Goal: Task Accomplishment & Management: Use online tool/utility

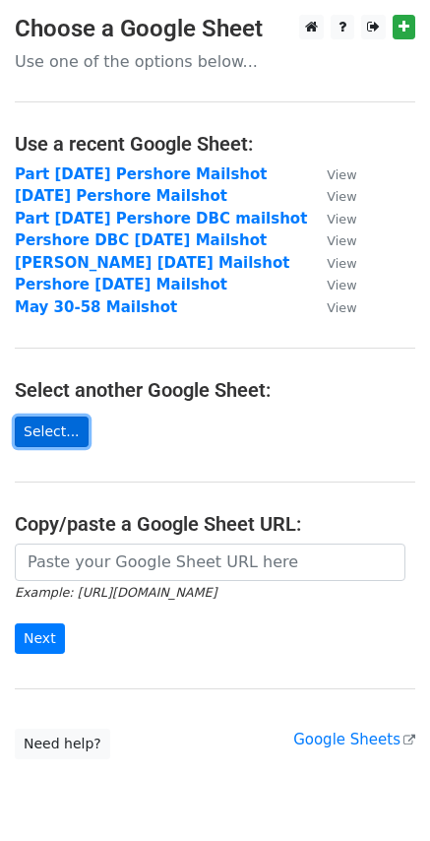
click at [46, 426] on link "Select..." at bounding box center [52, 432] width 74 height 31
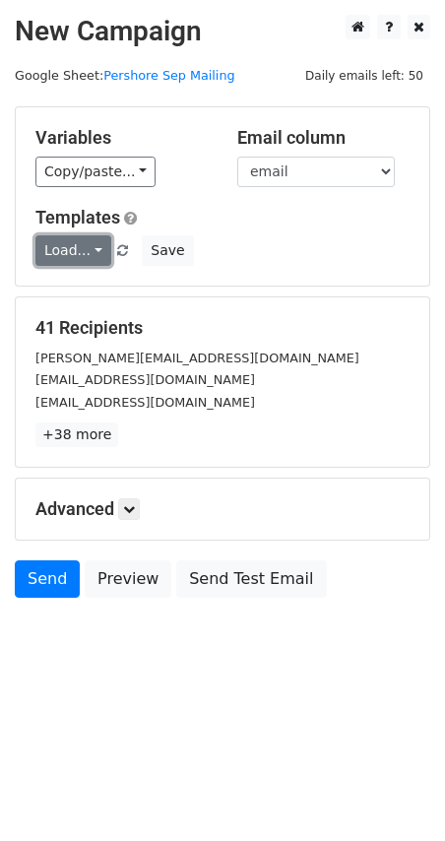
click at [83, 237] on link "Load..." at bounding box center [73, 250] width 76 height 31
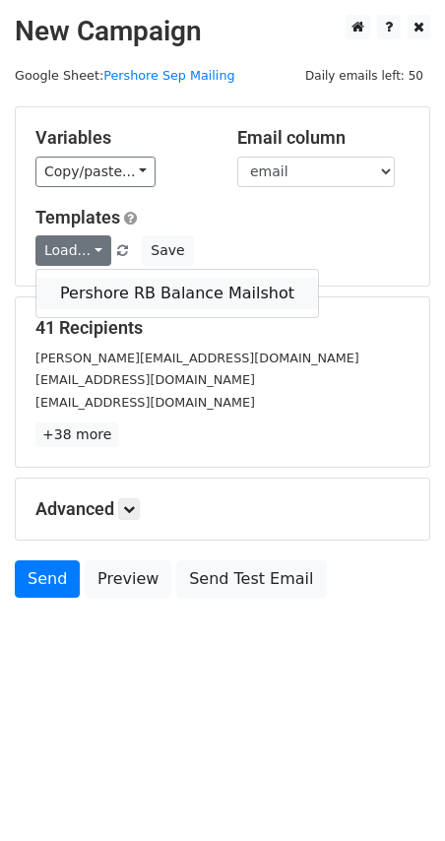
click at [77, 278] on link "Pershore RB Balance Mailshot" at bounding box center [177, 294] width 282 height 32
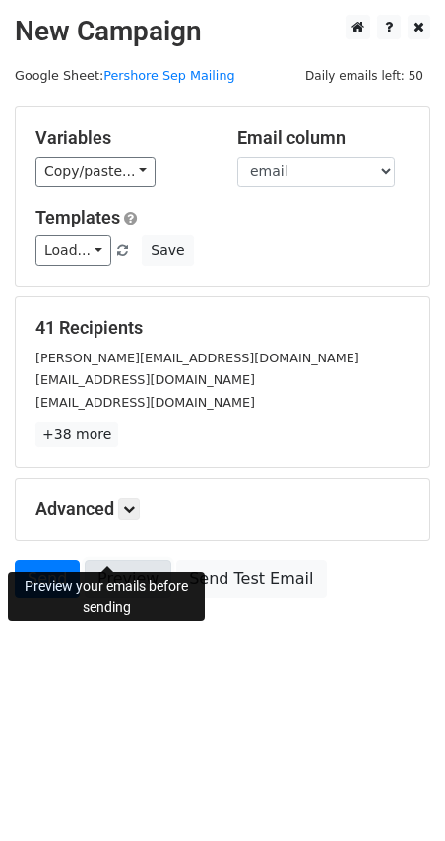
click at [96, 560] on link "Preview" at bounding box center [128, 578] width 87 height 37
click at [38, 560] on link "Send" at bounding box center [47, 578] width 65 height 37
